Goal: Information Seeking & Learning: Compare options

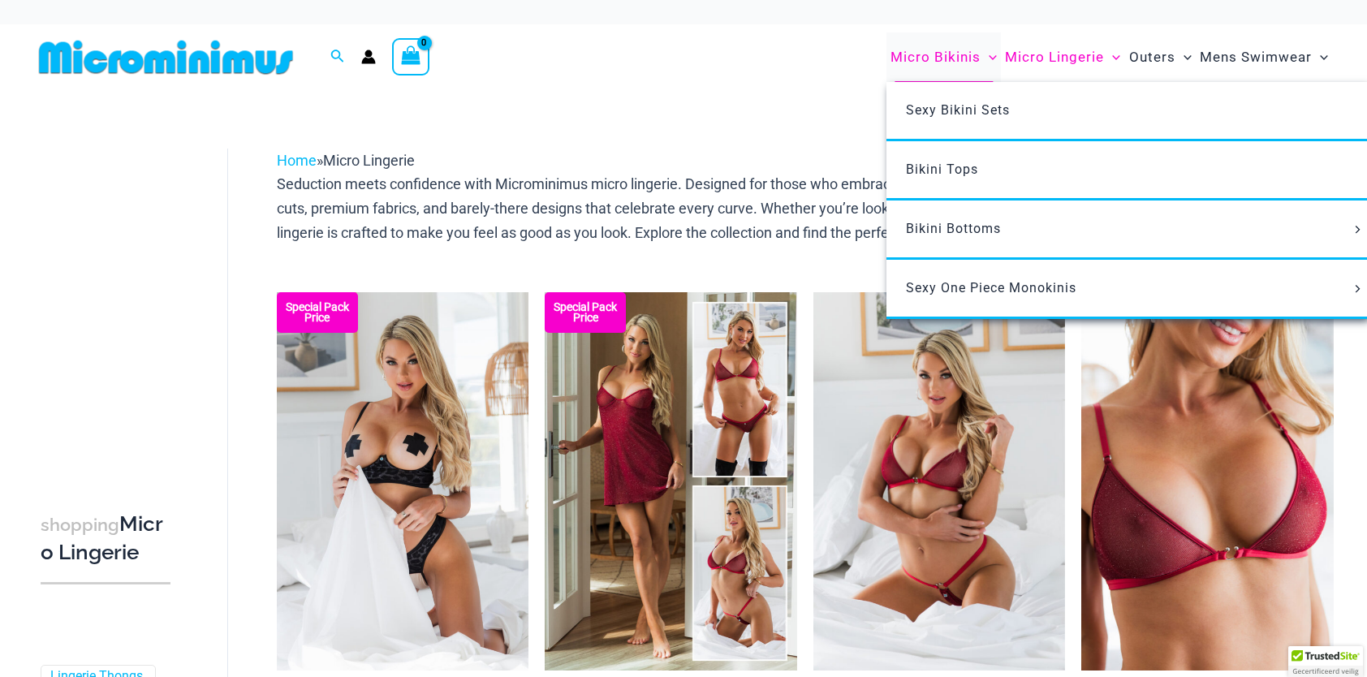
click at [947, 56] on span "Micro Bikinis" at bounding box center [935, 57] width 90 height 41
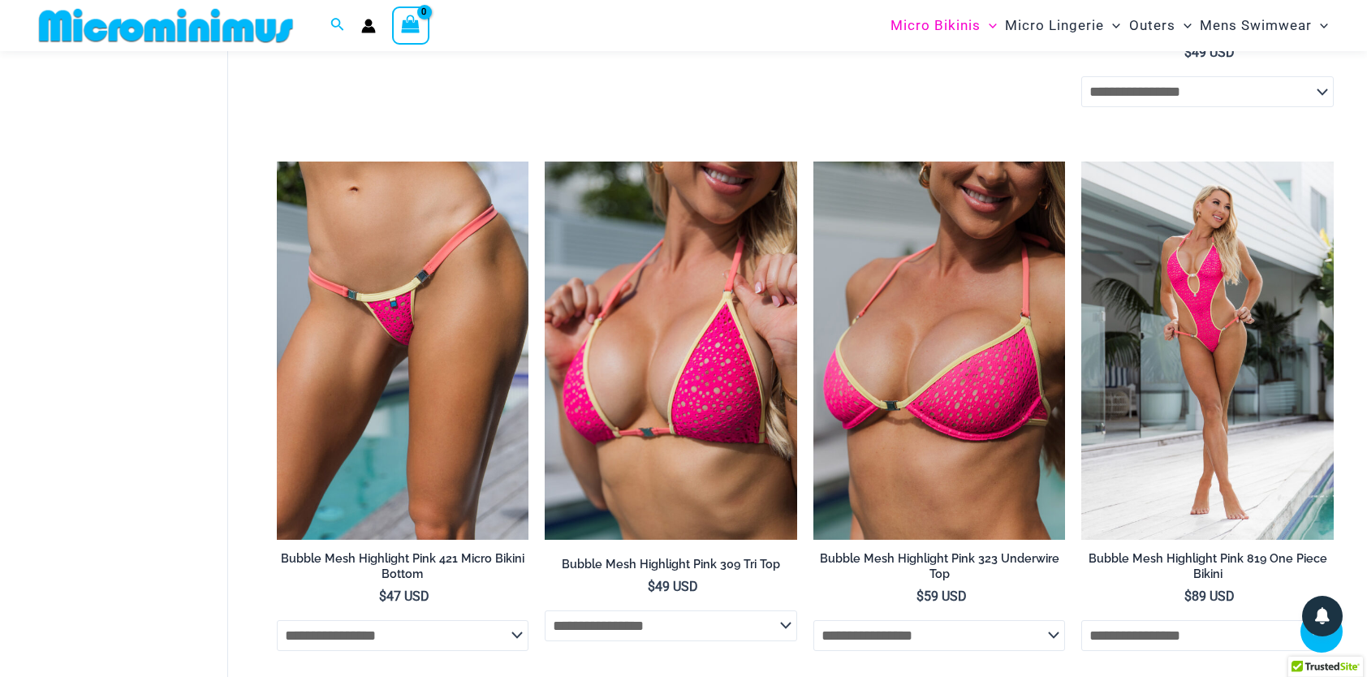
scroll to position [880, 0]
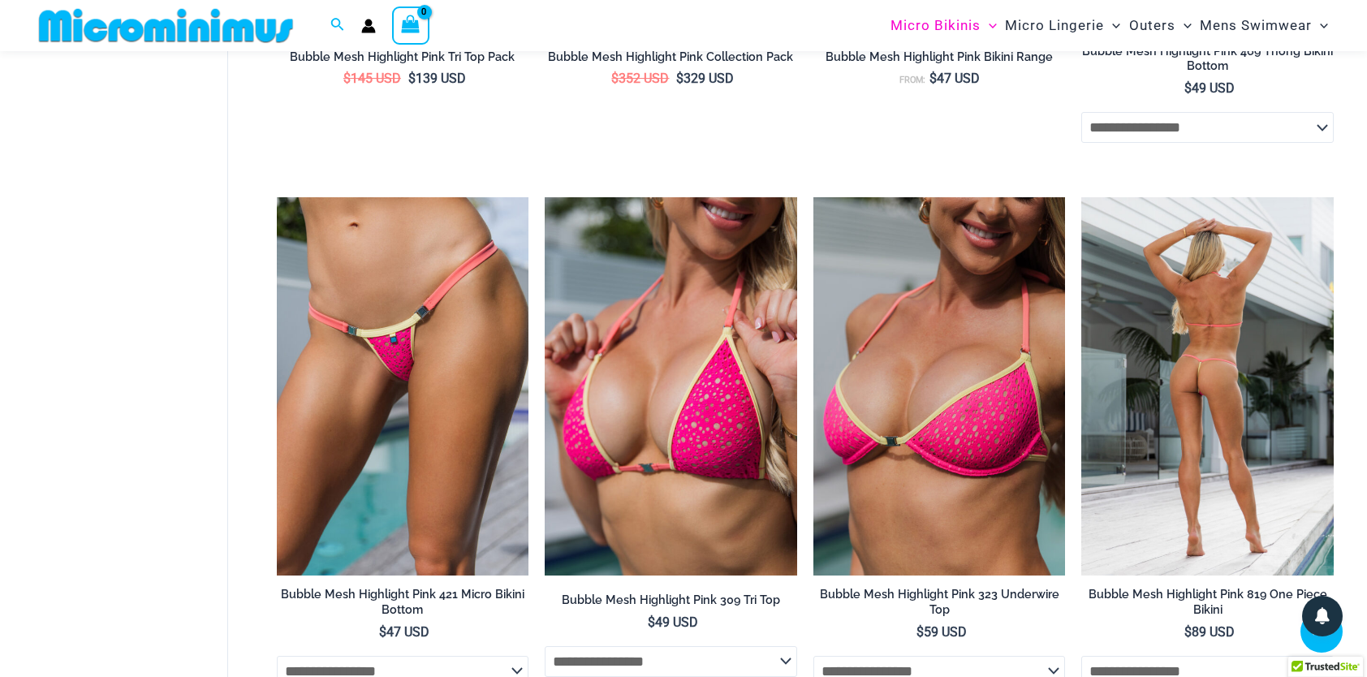
click at [1225, 324] on img at bounding box center [1207, 386] width 252 height 378
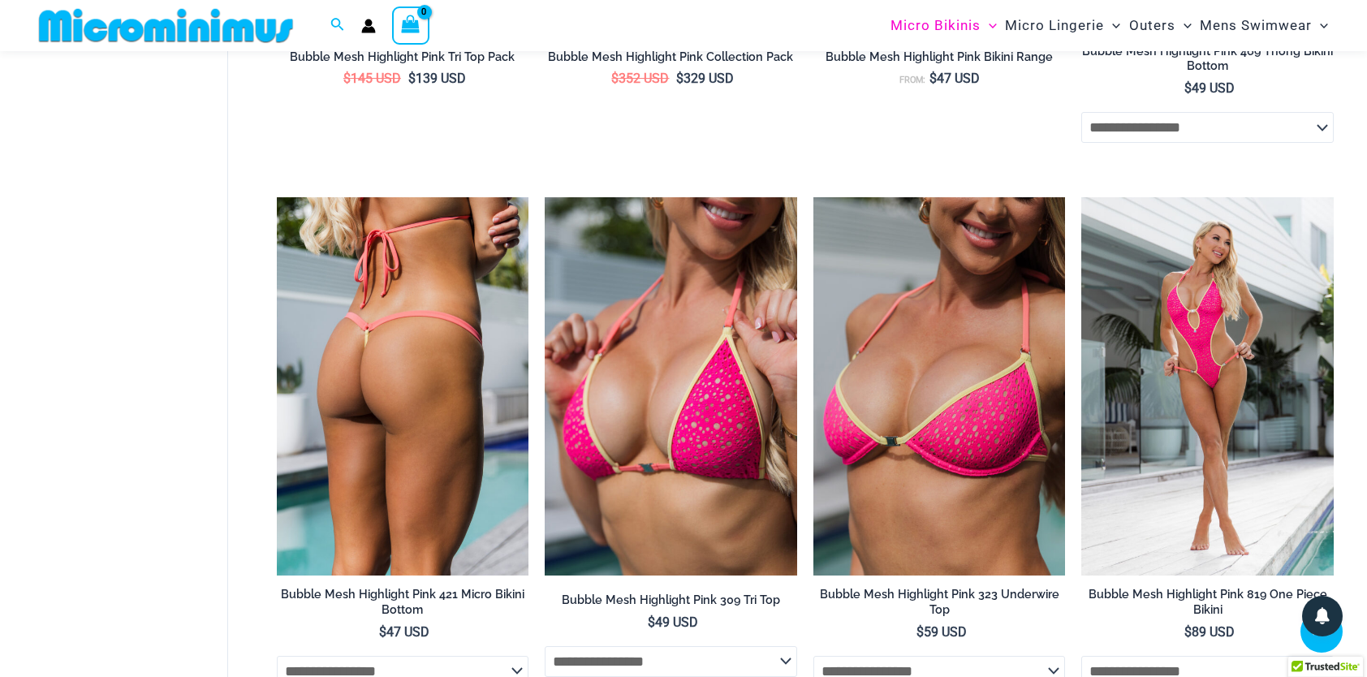
click at [461, 290] on img at bounding box center [403, 386] width 252 height 378
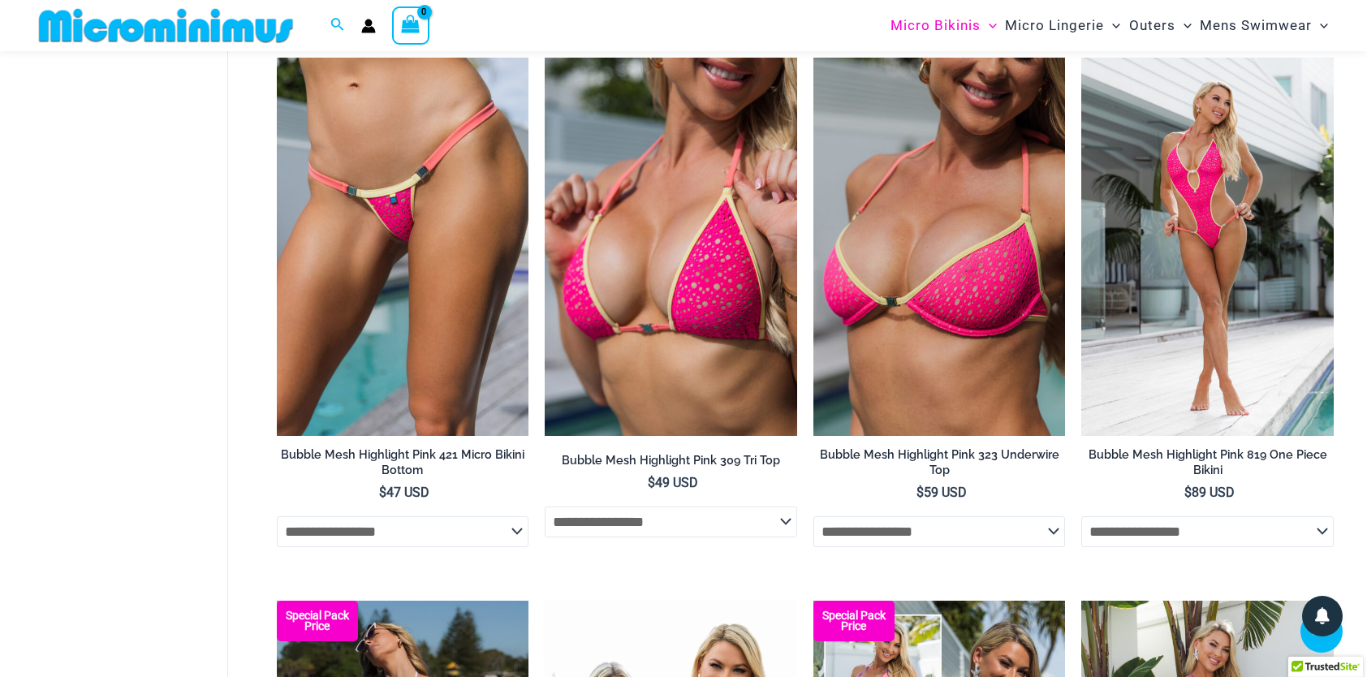
scroll to position [1042, 0]
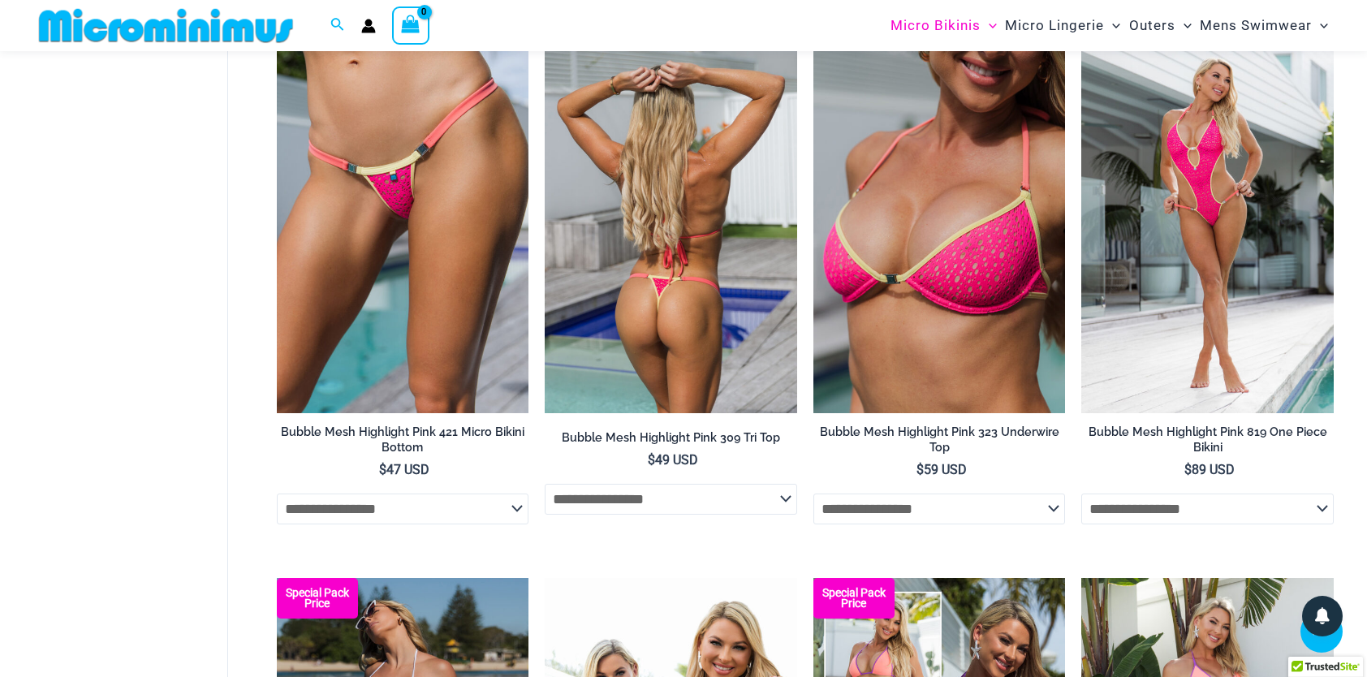
click at [683, 148] on img at bounding box center [671, 224] width 252 height 378
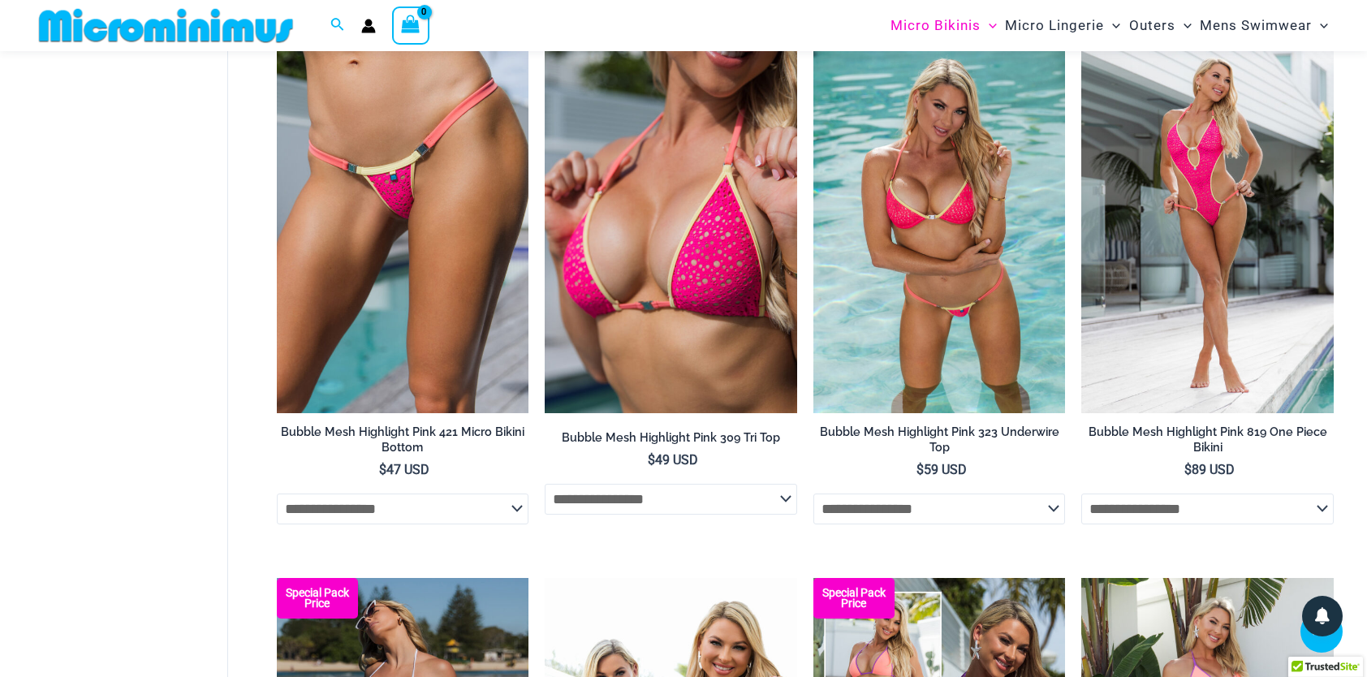
click at [1003, 157] on img at bounding box center [939, 224] width 252 height 378
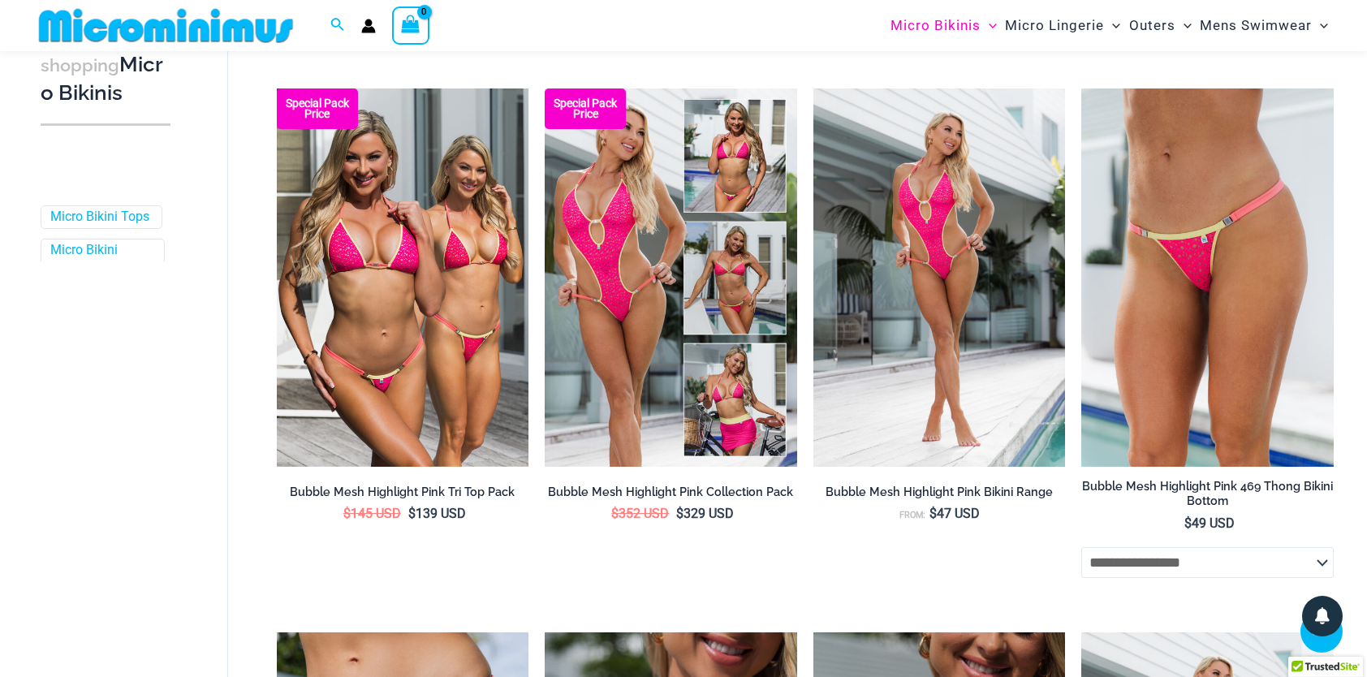
scroll to position [0, 0]
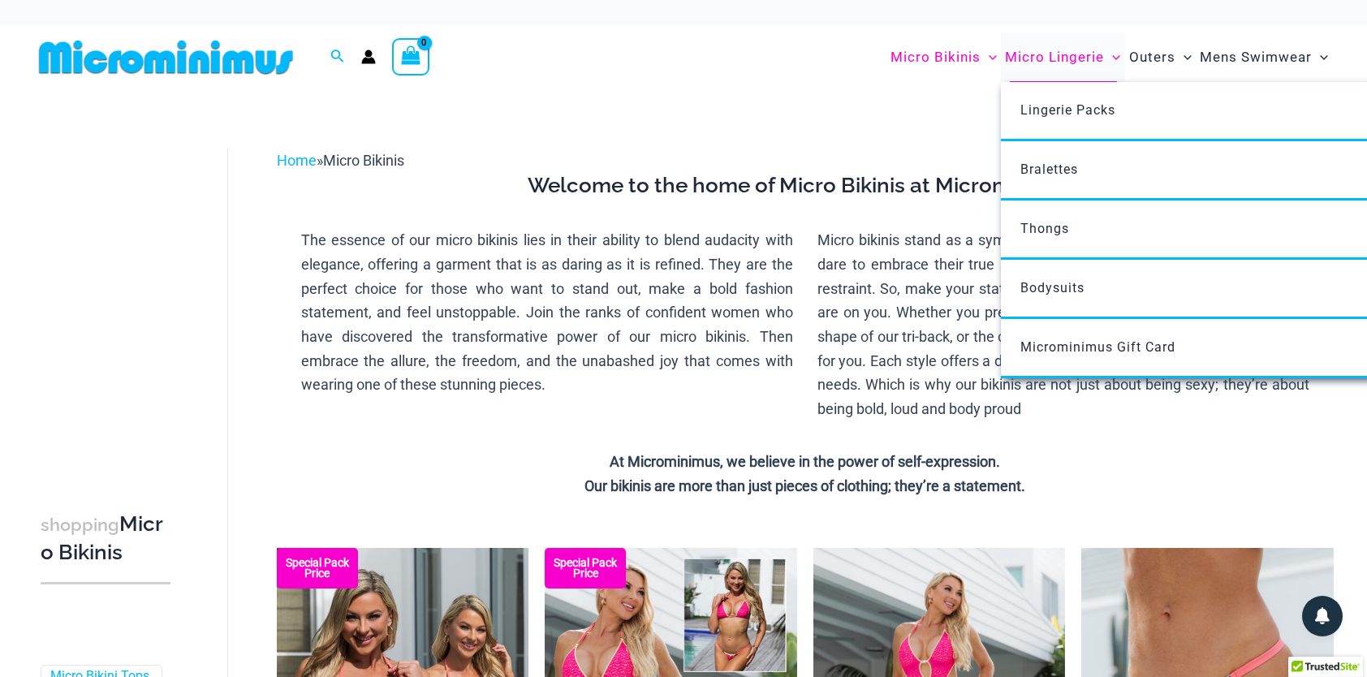
click at [1036, 54] on span "Micro Lingerie" at bounding box center [1054, 57] width 99 height 41
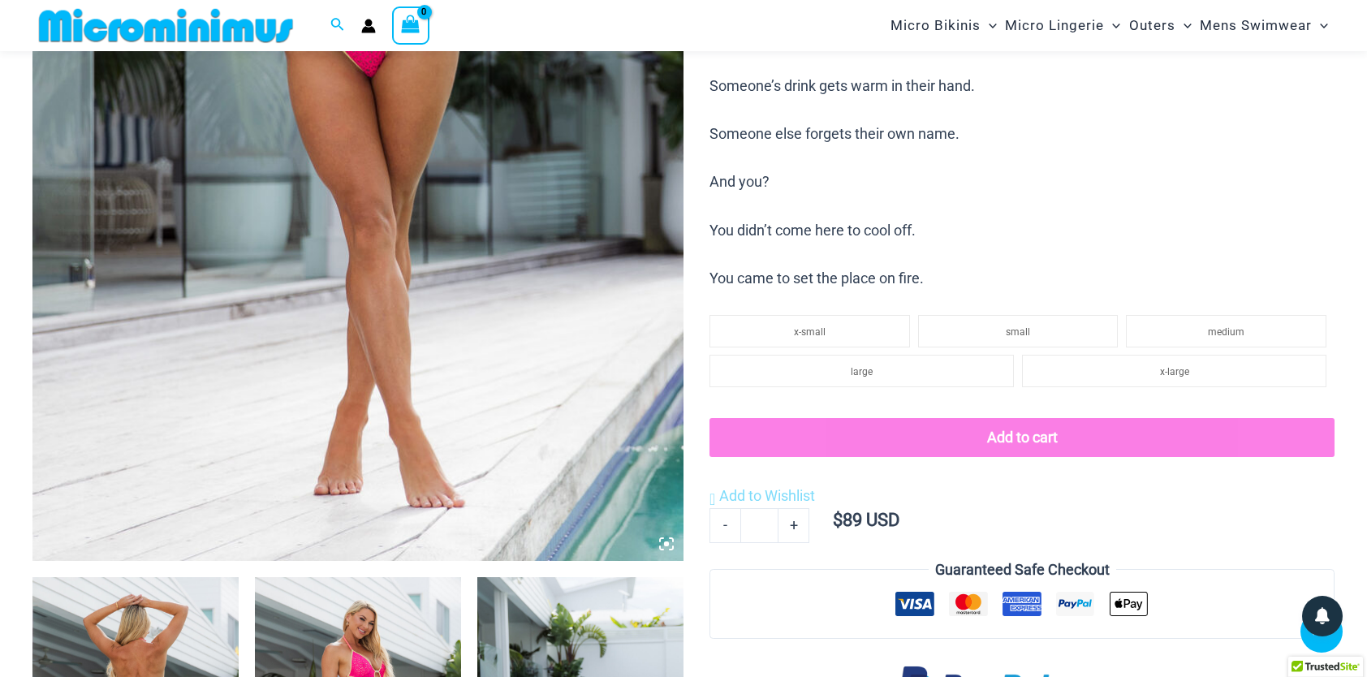
scroll to position [554, 0]
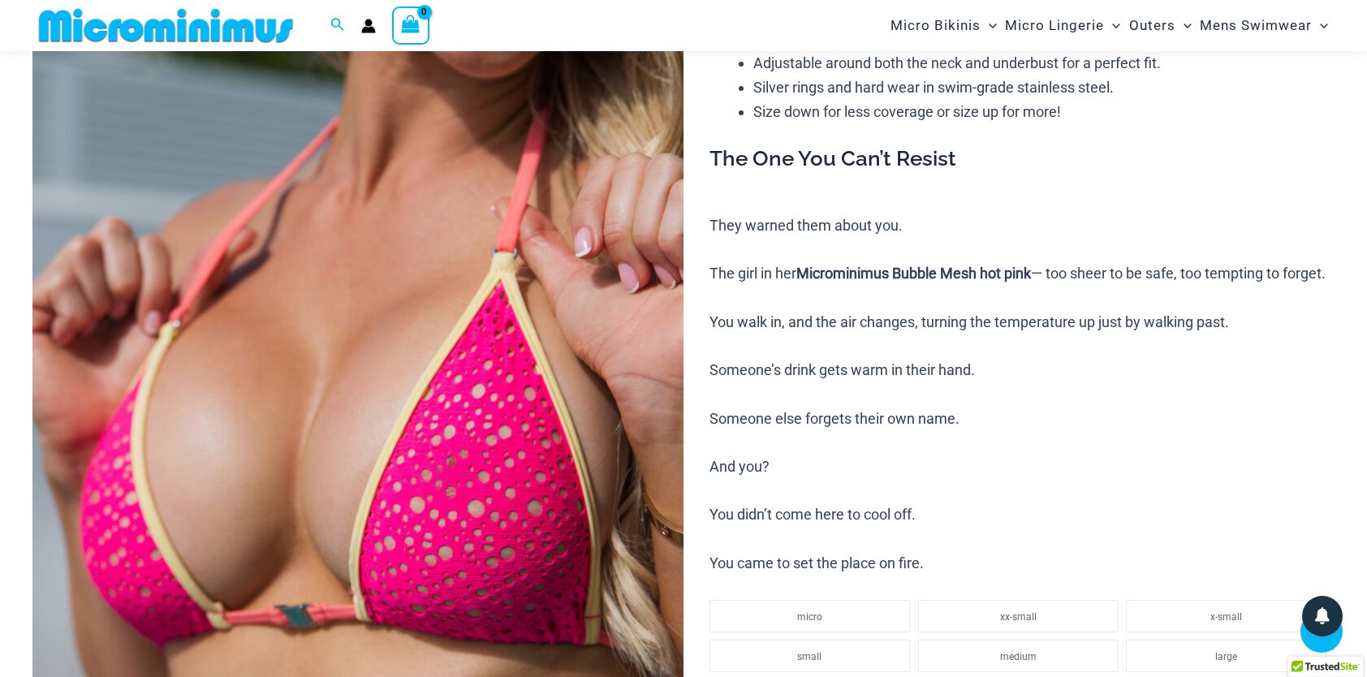
scroll to position [148, 0]
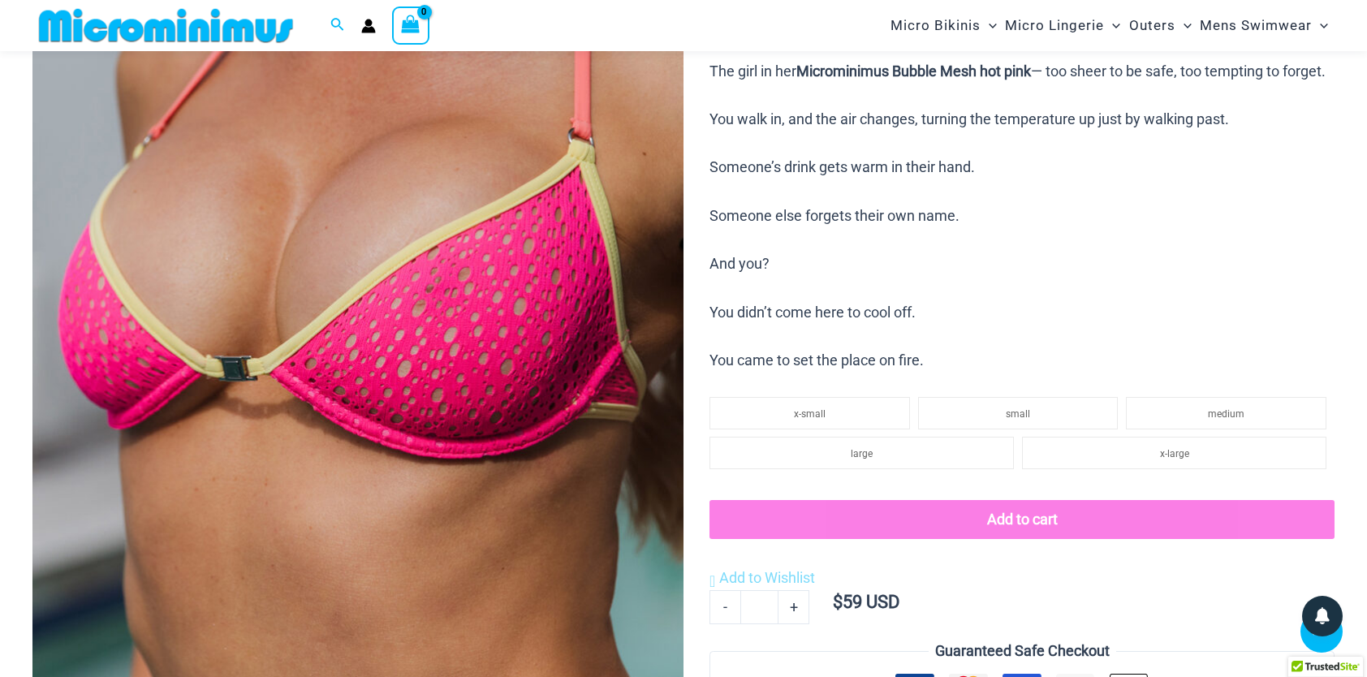
scroll to position [391, 0]
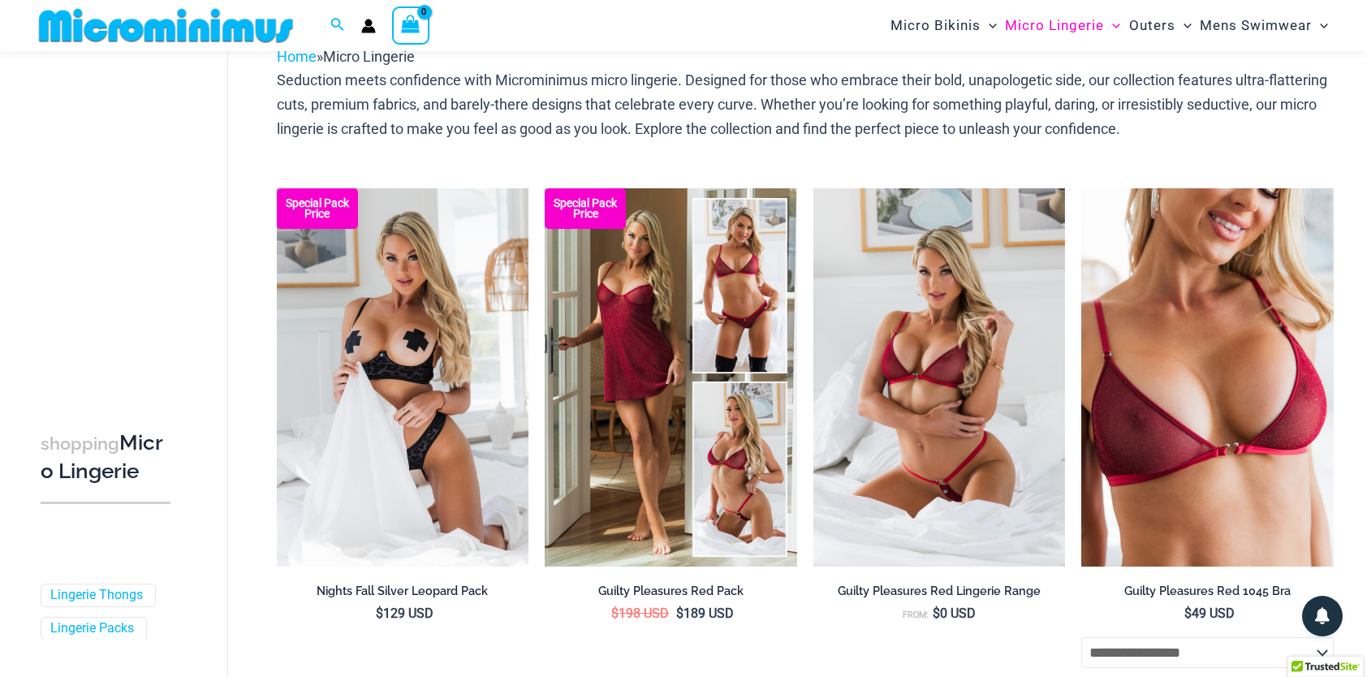
scroll to position [67, 0]
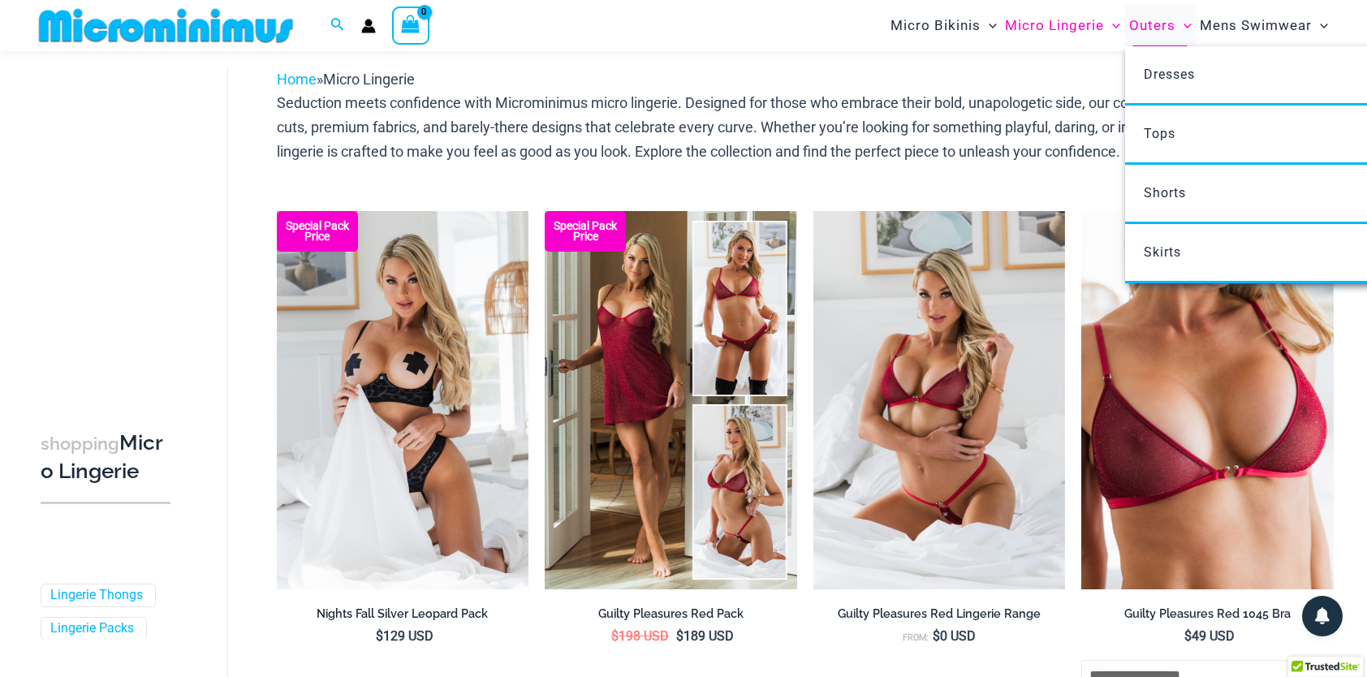
click at [1157, 26] on span "Outers" at bounding box center [1152, 25] width 46 height 41
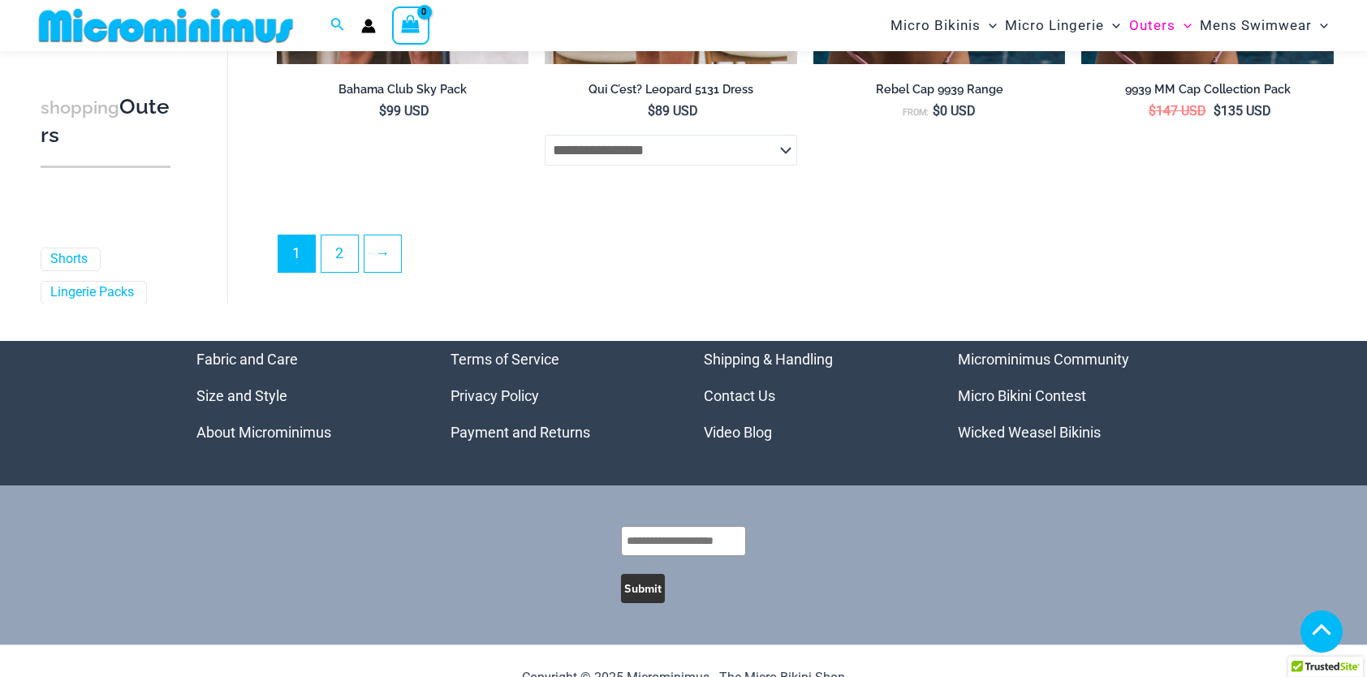
scroll to position [4357, 0]
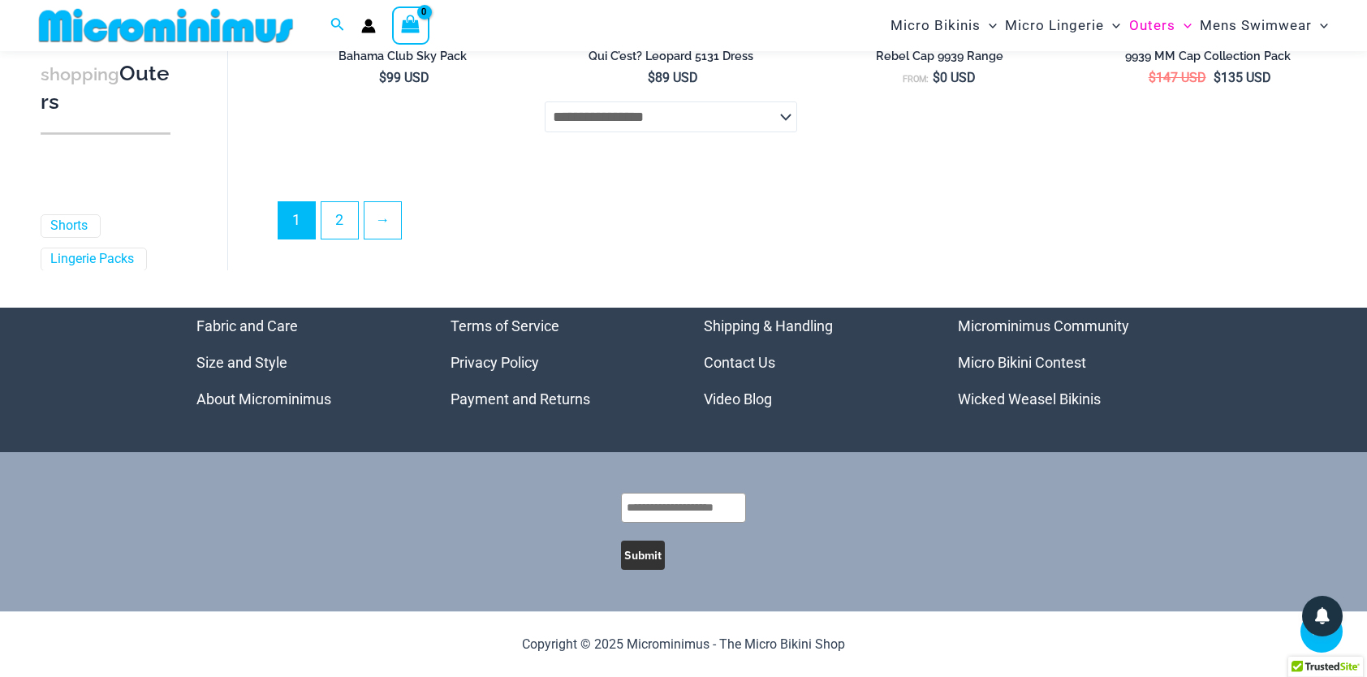
click at [1049, 402] on link "Wicked Weasel Bikinis" at bounding box center [1029, 398] width 143 height 17
